Goal: Information Seeking & Learning: Check status

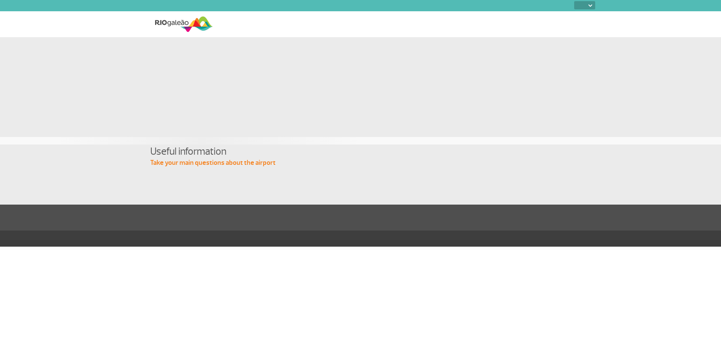
select select
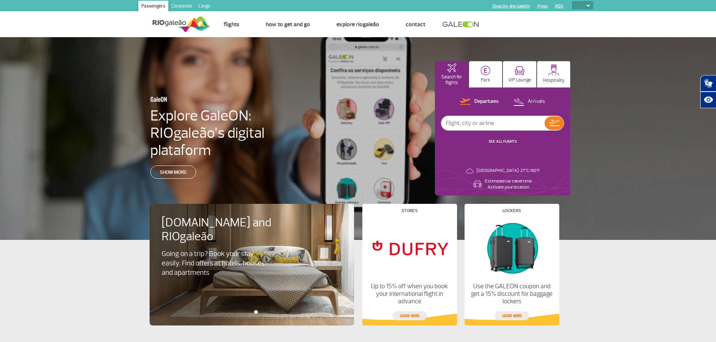
click at [469, 124] on input "text" at bounding box center [492, 123] width 103 height 14
type input "lufthansa"
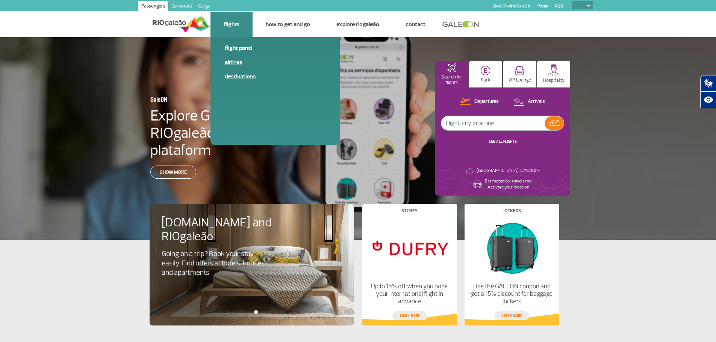
click at [240, 60] on link "Airlines" at bounding box center [275, 62] width 101 height 8
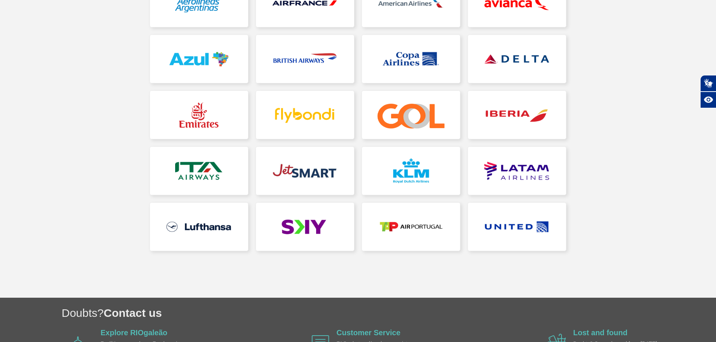
scroll to position [150, 0]
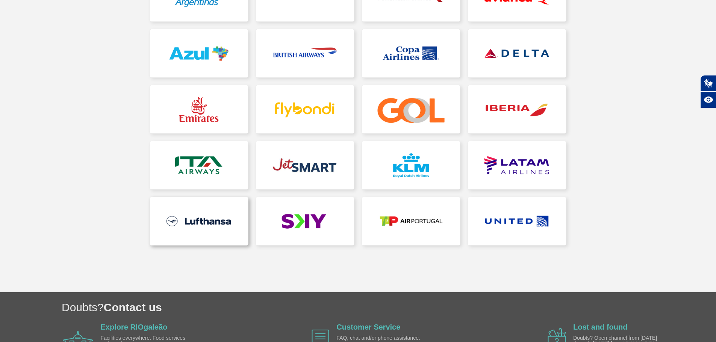
click at [207, 216] on link at bounding box center [199, 221] width 98 height 48
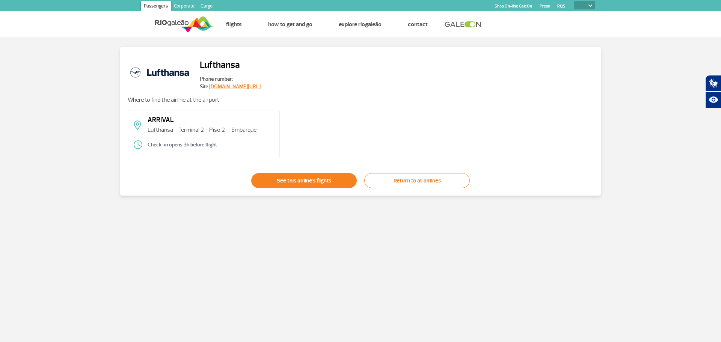
click at [318, 183] on link "See this airline's flights" at bounding box center [304, 180] width 106 height 15
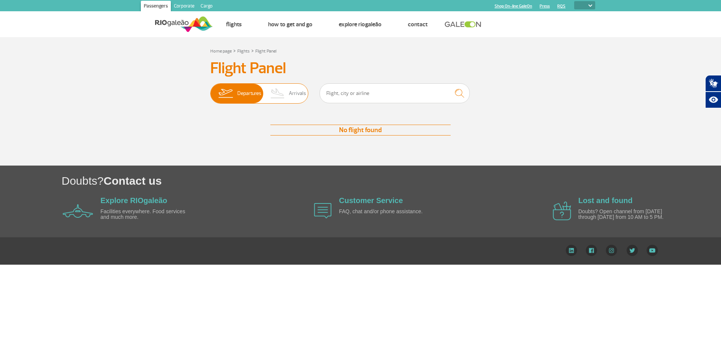
click at [290, 96] on span "Arrivals" at bounding box center [297, 94] width 17 height 20
click at [210, 90] on input "Departures Arrivals" at bounding box center [210, 90] width 0 height 0
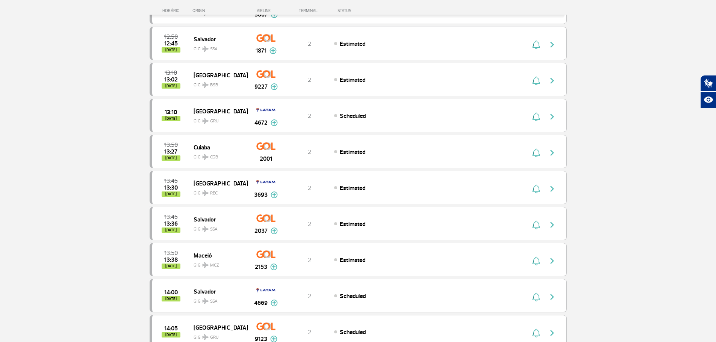
scroll to position [451, 0]
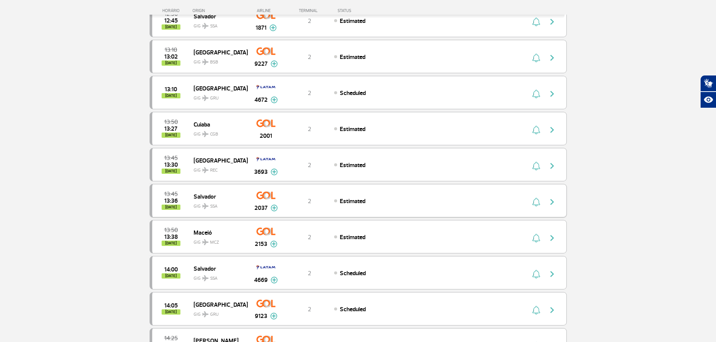
click at [276, 207] on img at bounding box center [273, 208] width 7 height 7
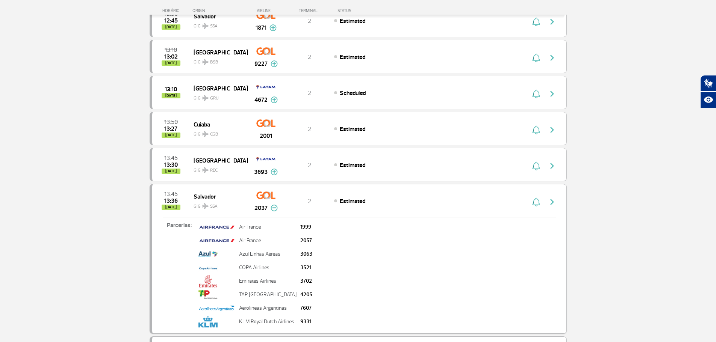
click at [276, 207] on img at bounding box center [273, 208] width 7 height 7
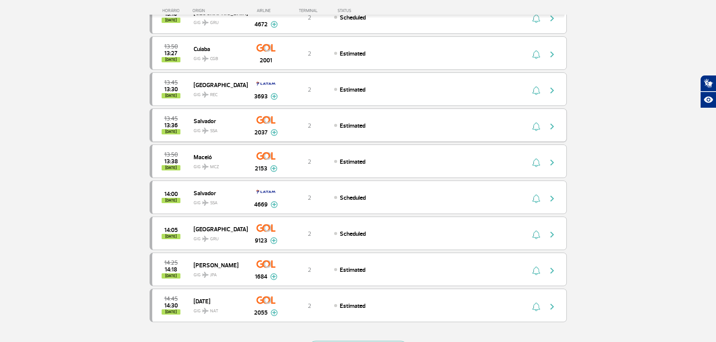
scroll to position [675, 0]
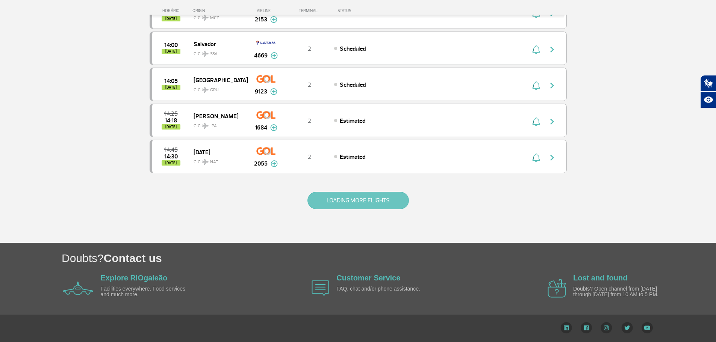
click at [327, 205] on button "LOADING MORE FLIGHTS" at bounding box center [357, 200] width 101 height 17
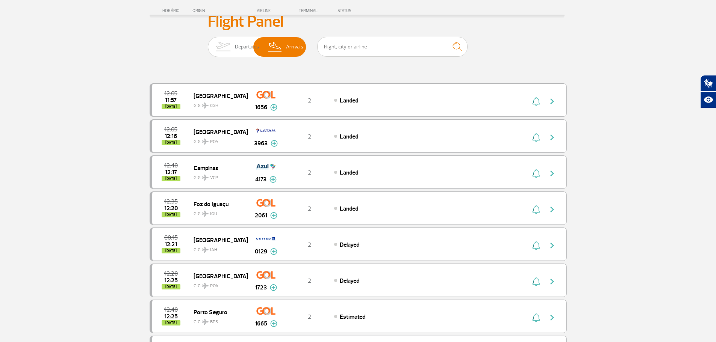
scroll to position [0, 0]
